Goal: Navigation & Orientation: Find specific page/section

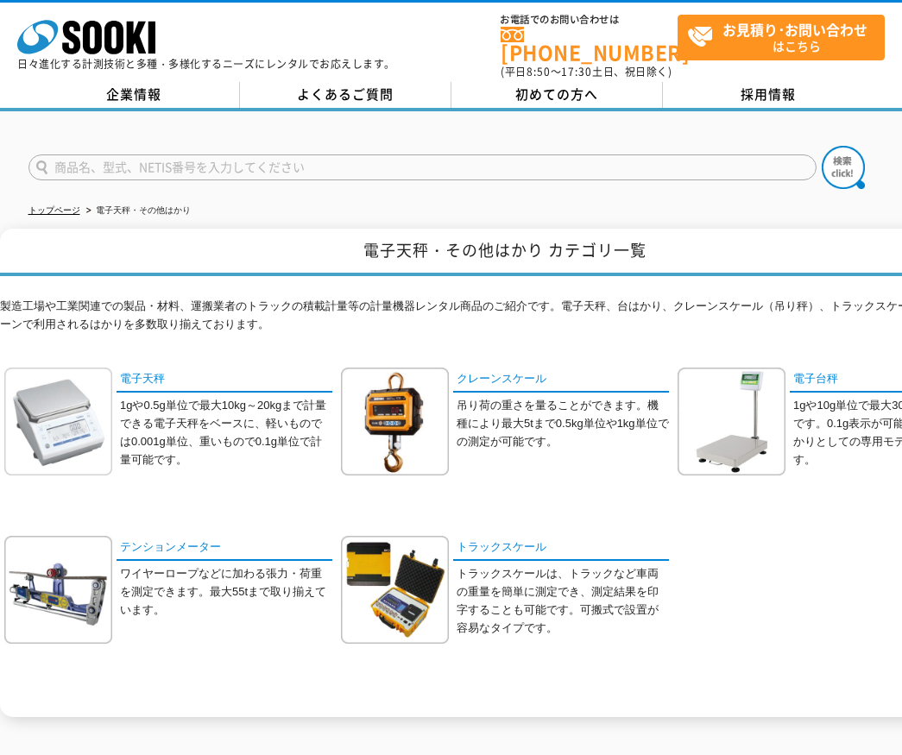
click at [65, 423] on img at bounding box center [58, 422] width 108 height 108
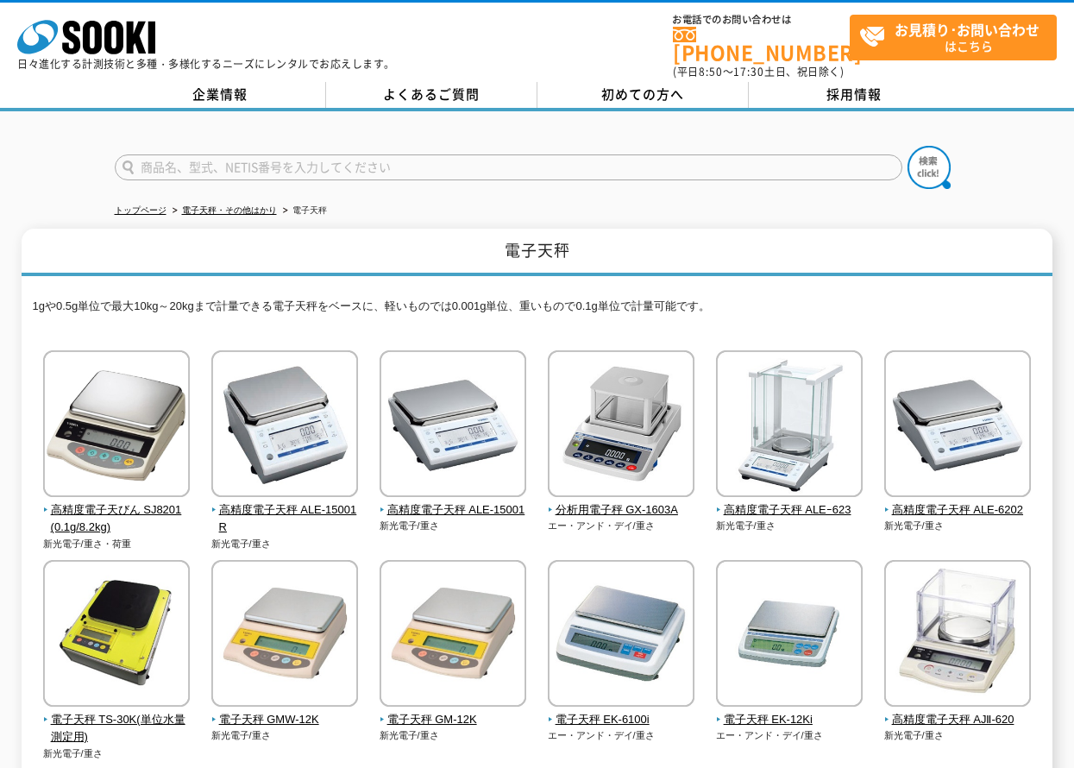
click at [431, 308] on p "1gや0.5g単位で最大10kg～20kgまで計量できる電子天秤をベースに、軽いものでは0.001g単位、重いもので0.1g単位で計量可能です。" at bounding box center [538, 311] width 1010 height 27
click at [54, 185] on div "トップページ 電子天秤・その他はかり 電子天秤 電子天秤 1gや0.5g単位で最大10kg～20kgまで計量できる電子天秤をベースに、軽いものでは0.001g…" at bounding box center [537, 660] width 1074 height 1098
click at [57, 181] on div at bounding box center [537, 152] width 1074 height 83
